Goal: Check status: Check status

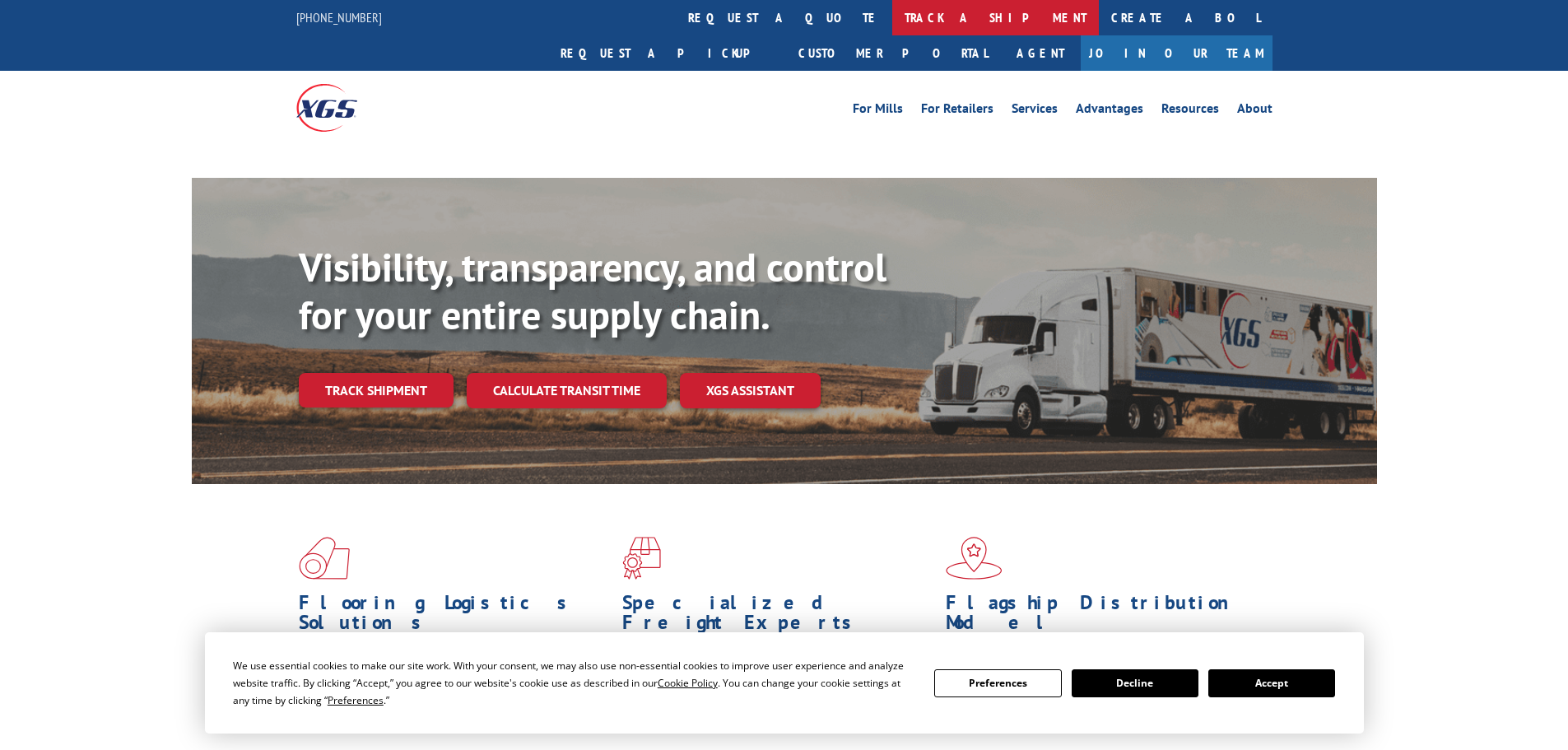
click at [892, 17] on link "track a shipment" at bounding box center [995, 17] width 207 height 36
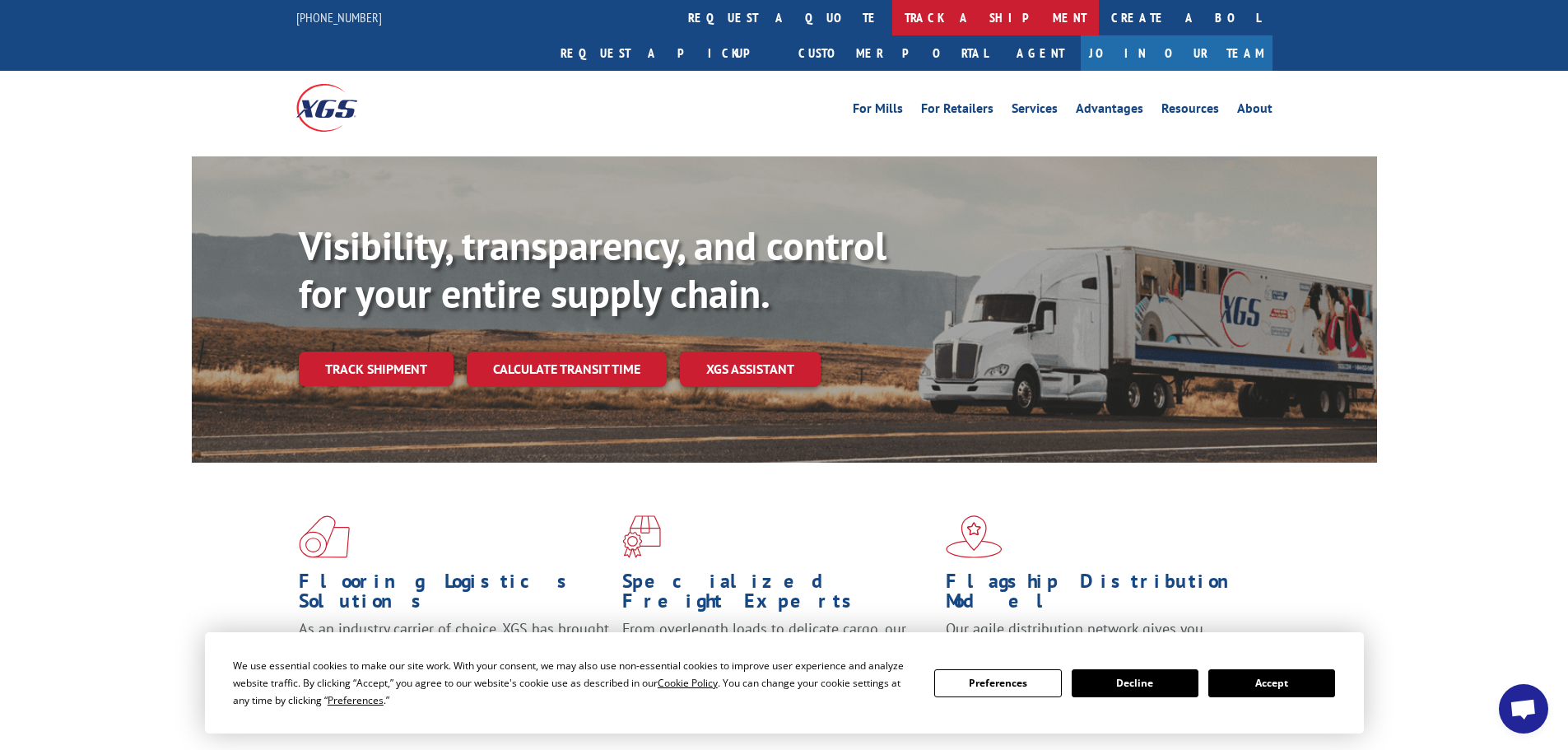
click at [892, 11] on link "track a shipment" at bounding box center [995, 17] width 207 height 36
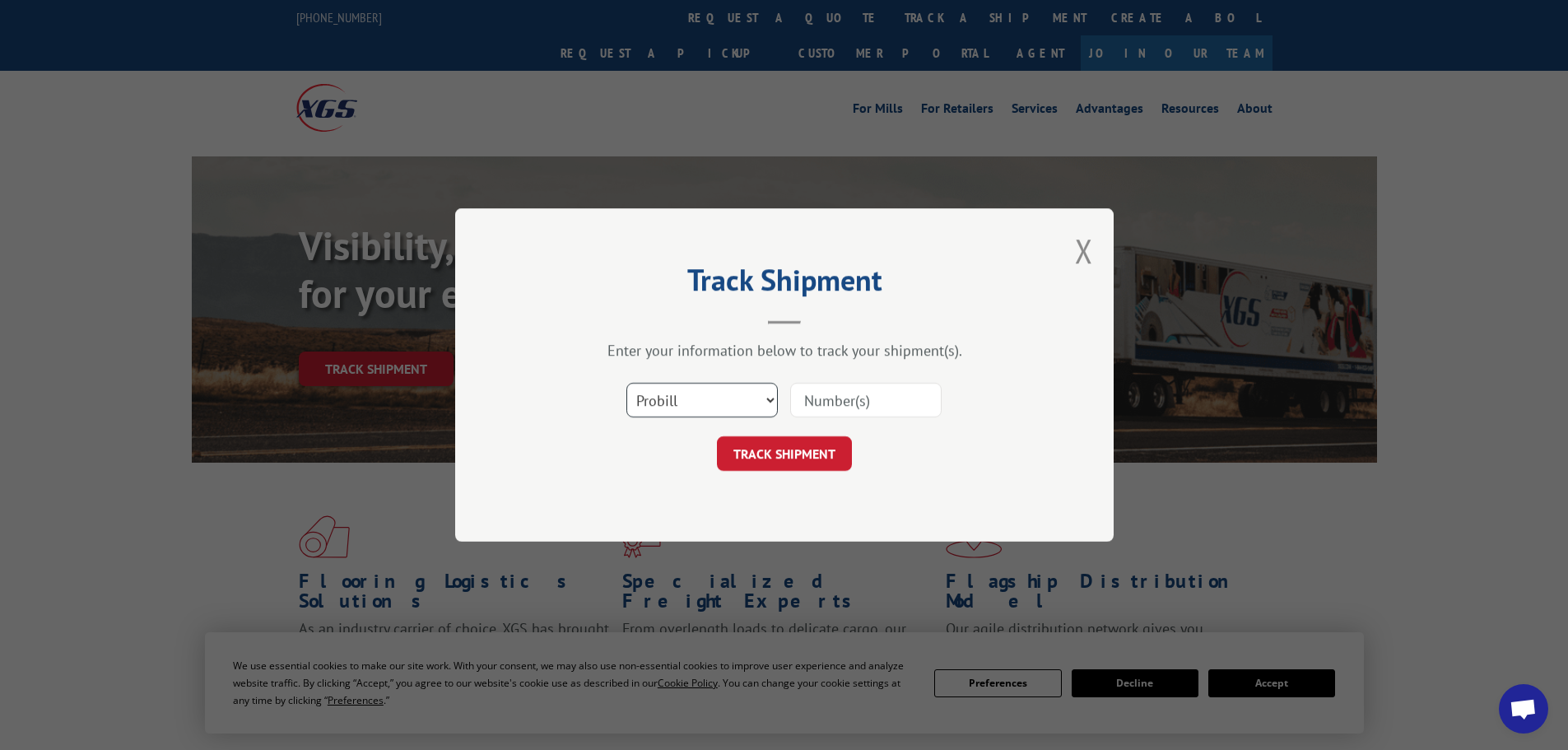
drag, startPoint x: 724, startPoint y: 385, endPoint x: 706, endPoint y: 402, distance: 24.8
click at [724, 385] on select "Select category... Probill BOL PO" at bounding box center [702, 400] width 151 height 35
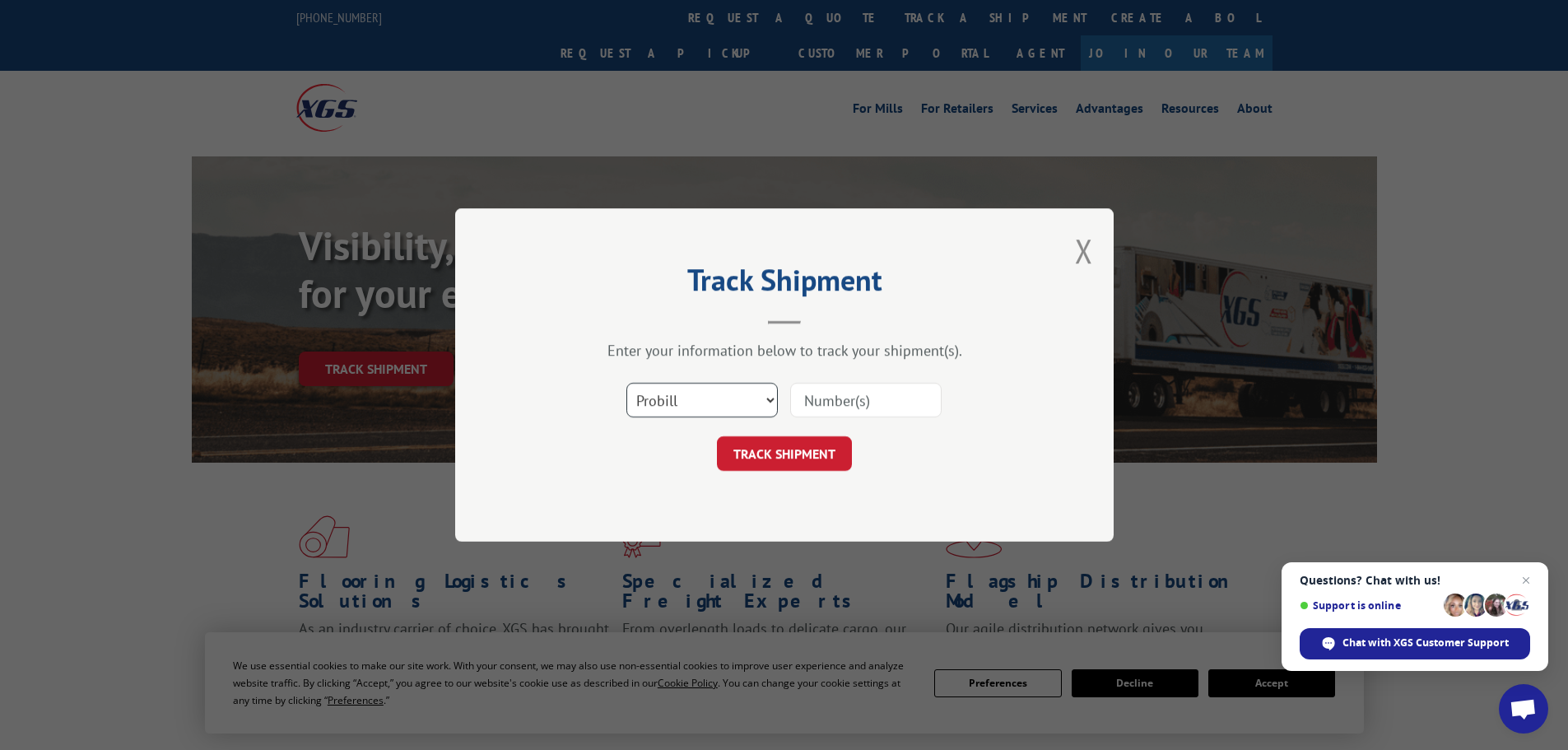
select select "bol"
click at [626, 383] on select "Select category... Probill BOL PO" at bounding box center [702, 400] width 151 height 35
click at [833, 410] on input at bounding box center [866, 400] width 151 height 35
paste input "5509667"
type input "5509667"
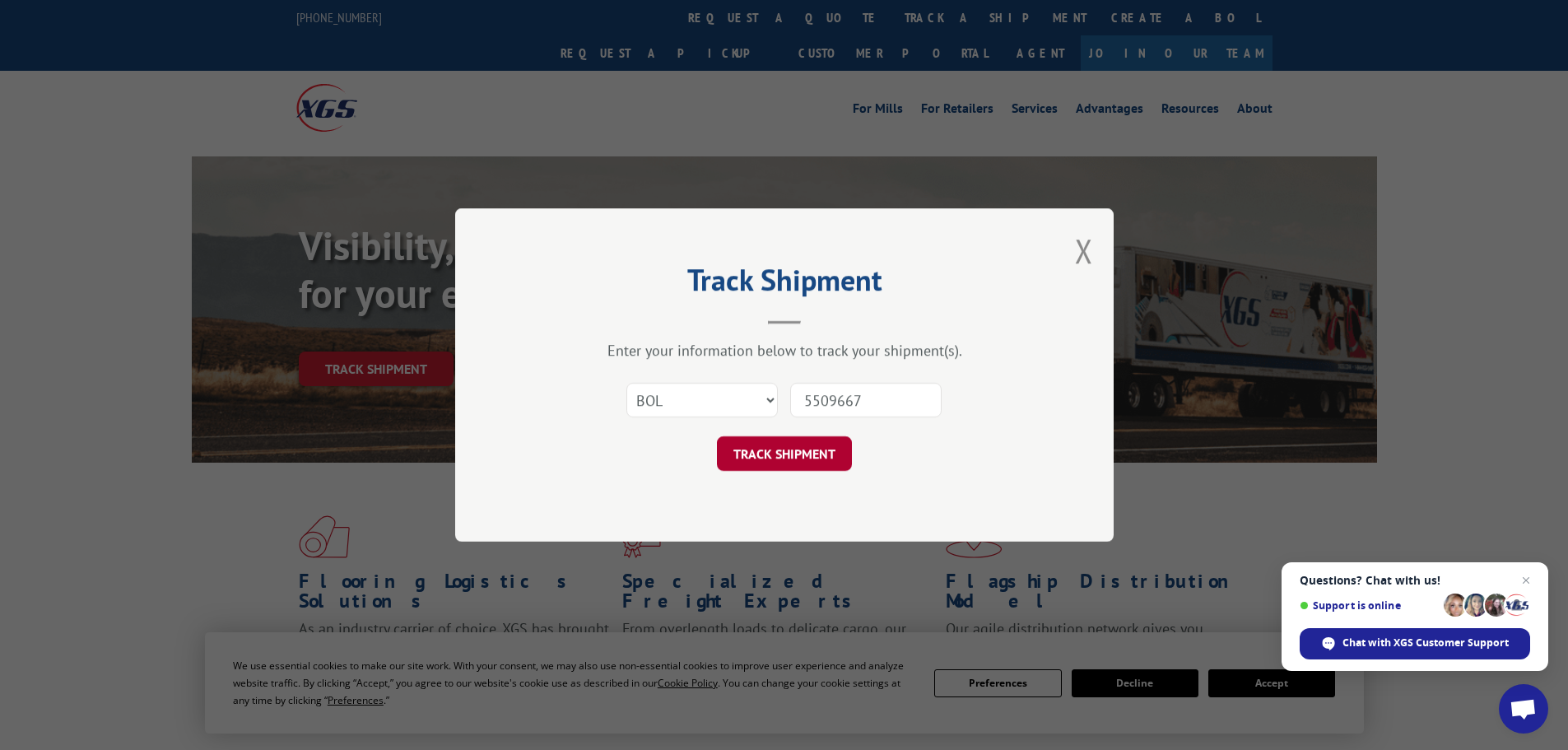
click at [811, 453] on button "TRACK SHIPMENT" at bounding box center [785, 454] width 135 height 35
